Goal: Browse casually

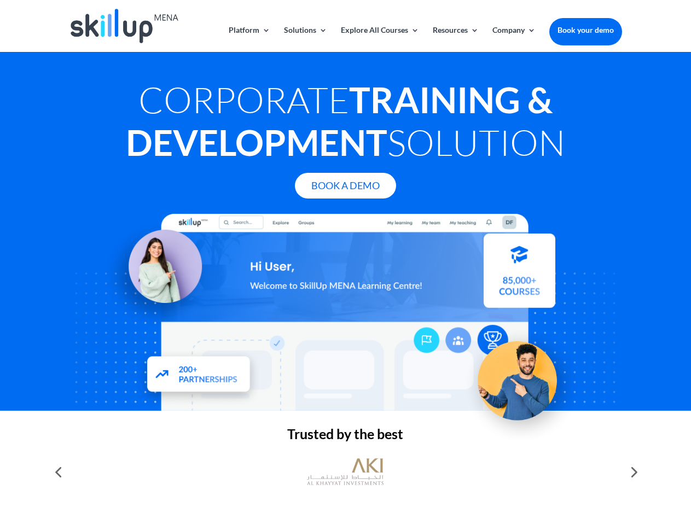
click at [345, 263] on div at bounding box center [345, 312] width 553 height 197
click at [305, 39] on link "Solutions" at bounding box center [305, 39] width 43 height 26
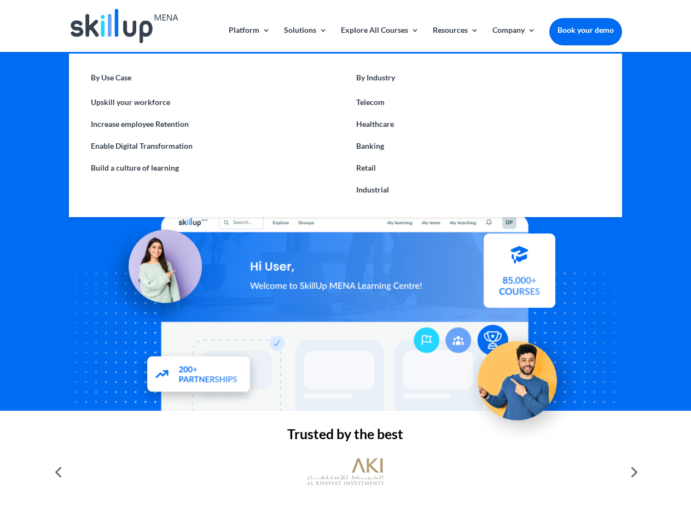
click at [379, 39] on link "Explore All Courses" at bounding box center [380, 39] width 78 height 26
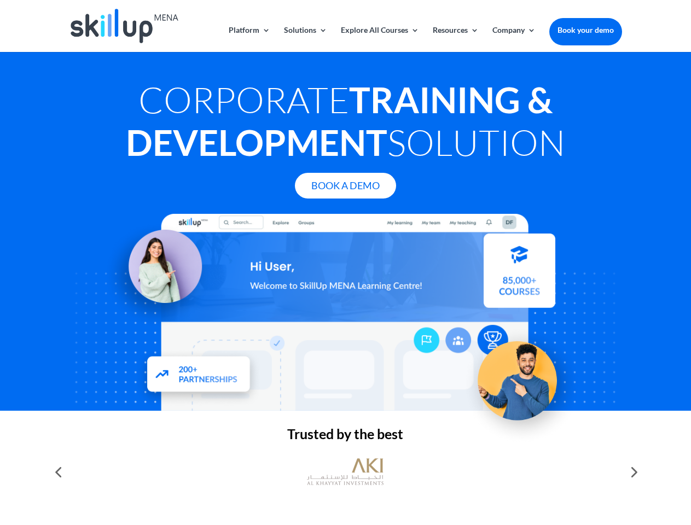
click at [455, 39] on link "Resources" at bounding box center [456, 39] width 46 height 26
click at [514, 39] on link "Company" at bounding box center [513, 39] width 43 height 26
click at [345, 472] on img at bounding box center [345, 472] width 77 height 38
